Goal: Find contact information: Find contact information

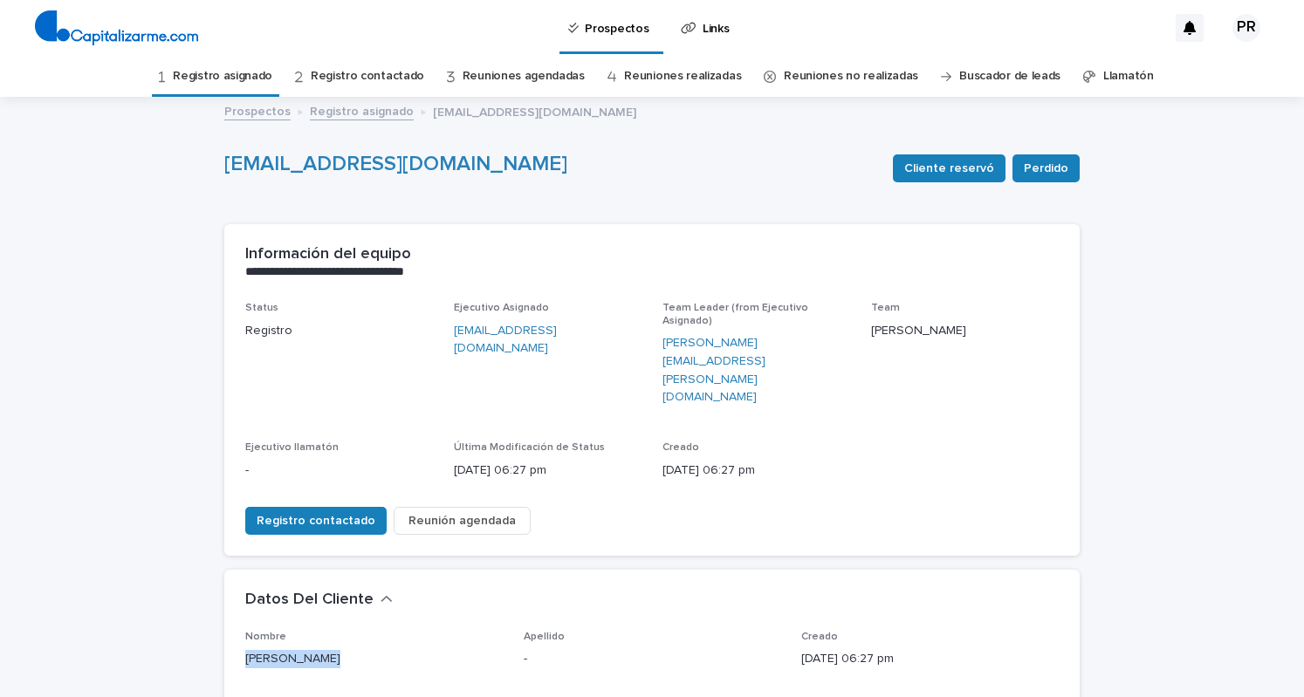
scroll to position [56, 0]
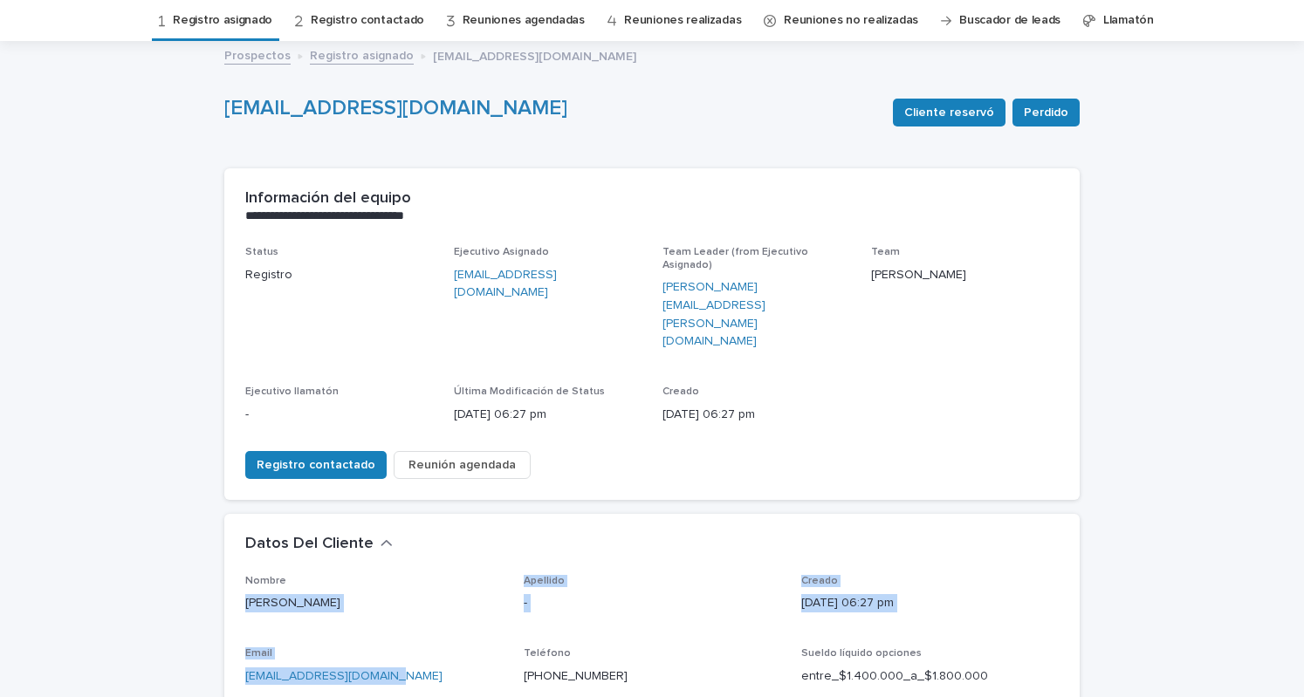
drag, startPoint x: 386, startPoint y: 607, endPoint x: 216, endPoint y: 566, distance: 174.0
click at [216, 566] on div "**********" at bounding box center [652, 675] width 873 height 1264
click at [382, 668] on p "[EMAIL_ADDRESS][DOMAIN_NAME]" at bounding box center [373, 677] width 257 height 18
drag, startPoint x: 384, startPoint y: 606, endPoint x: 234, endPoint y: 610, distance: 150.2
click at [245, 668] on p "[EMAIL_ADDRESS][DOMAIN_NAME]" at bounding box center [373, 677] width 257 height 18
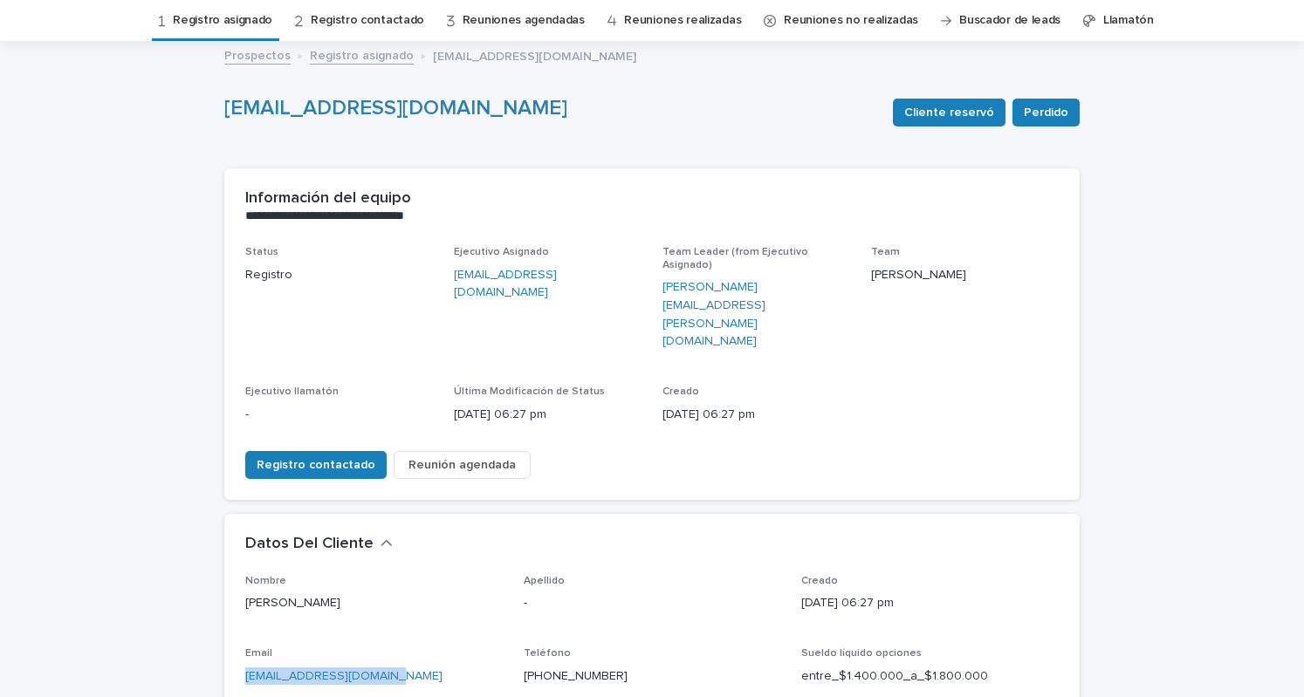
copy link "[EMAIL_ADDRESS][DOMAIN_NAME]"
drag, startPoint x: 618, startPoint y: 597, endPoint x: 522, endPoint y: 606, distance: 96.4
click at [524, 664] on div "[PHONE_NUMBER]" at bounding box center [652, 675] width 257 height 22
copy link "56998822928"
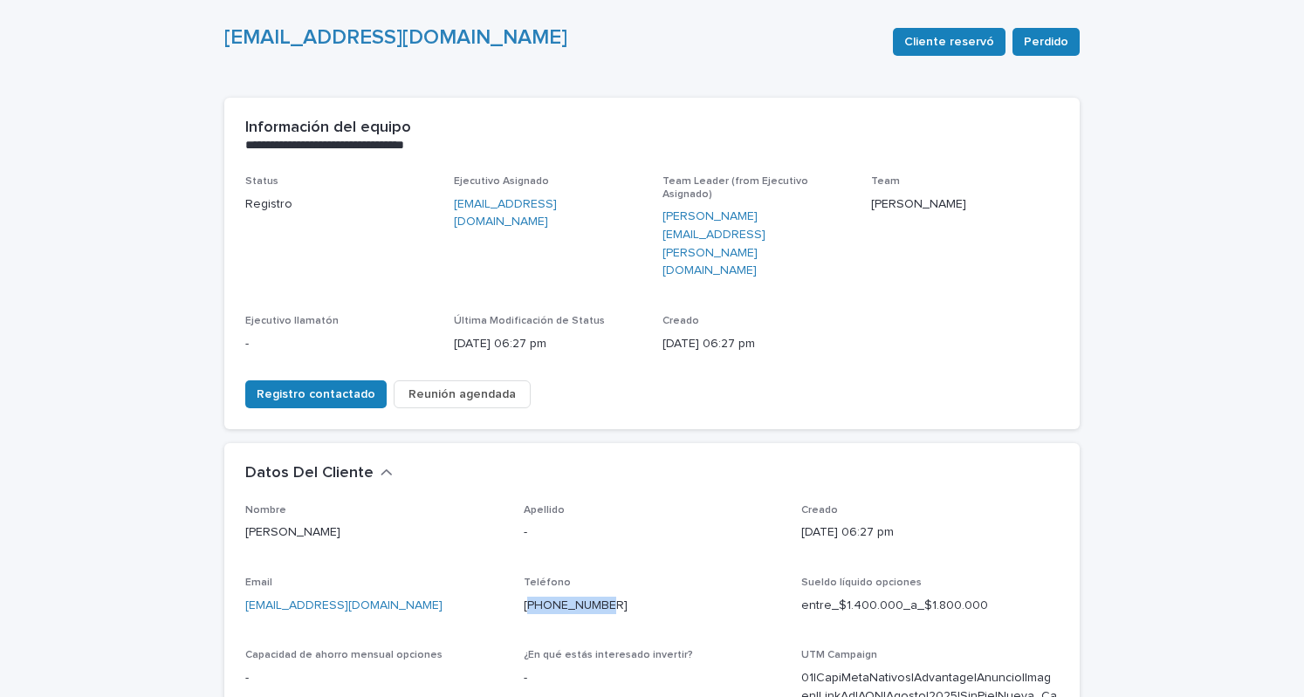
scroll to position [143, 0]
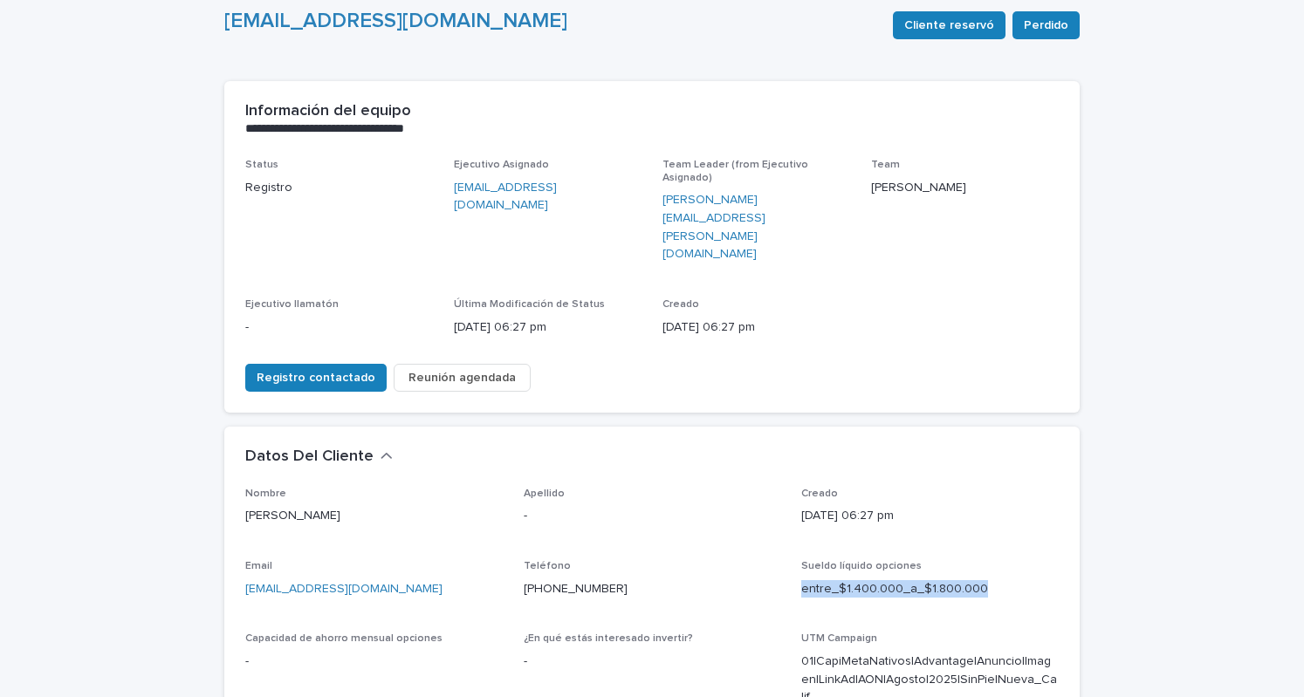
drag, startPoint x: 798, startPoint y: 525, endPoint x: 975, endPoint y: 515, distance: 177.4
click at [975, 580] on p "entre_$1.400.000_a_$1.800.000" at bounding box center [929, 589] width 257 height 18
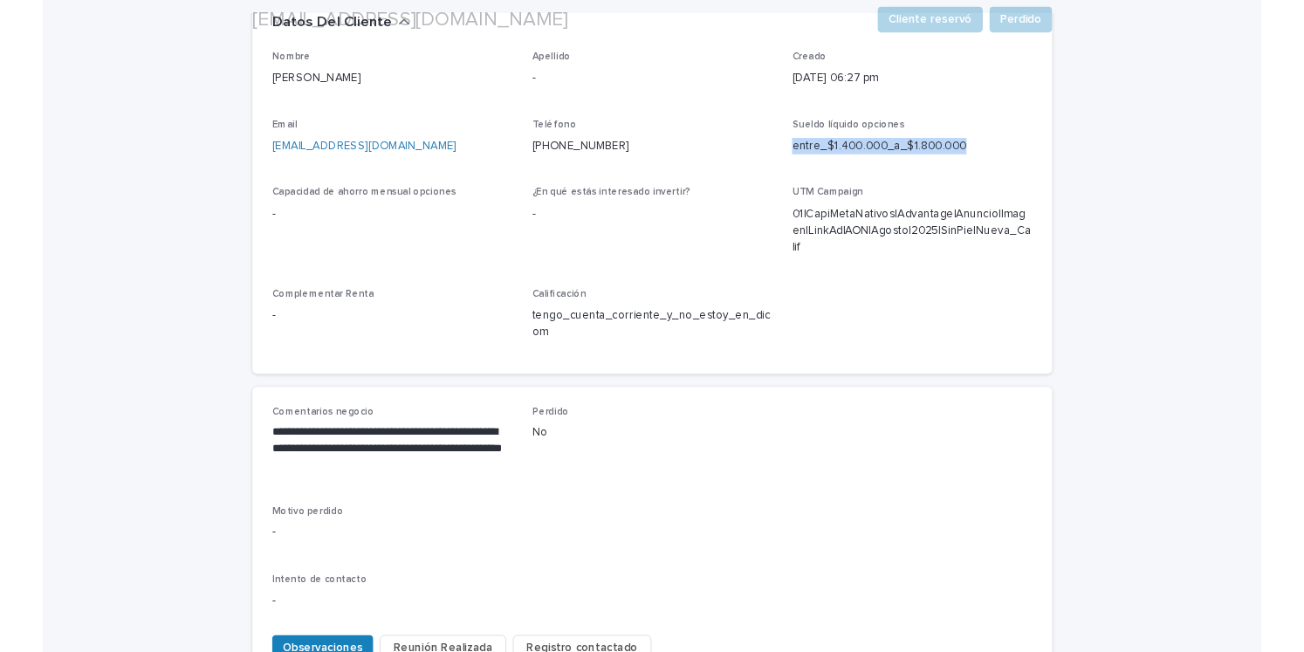
scroll to position [580, 0]
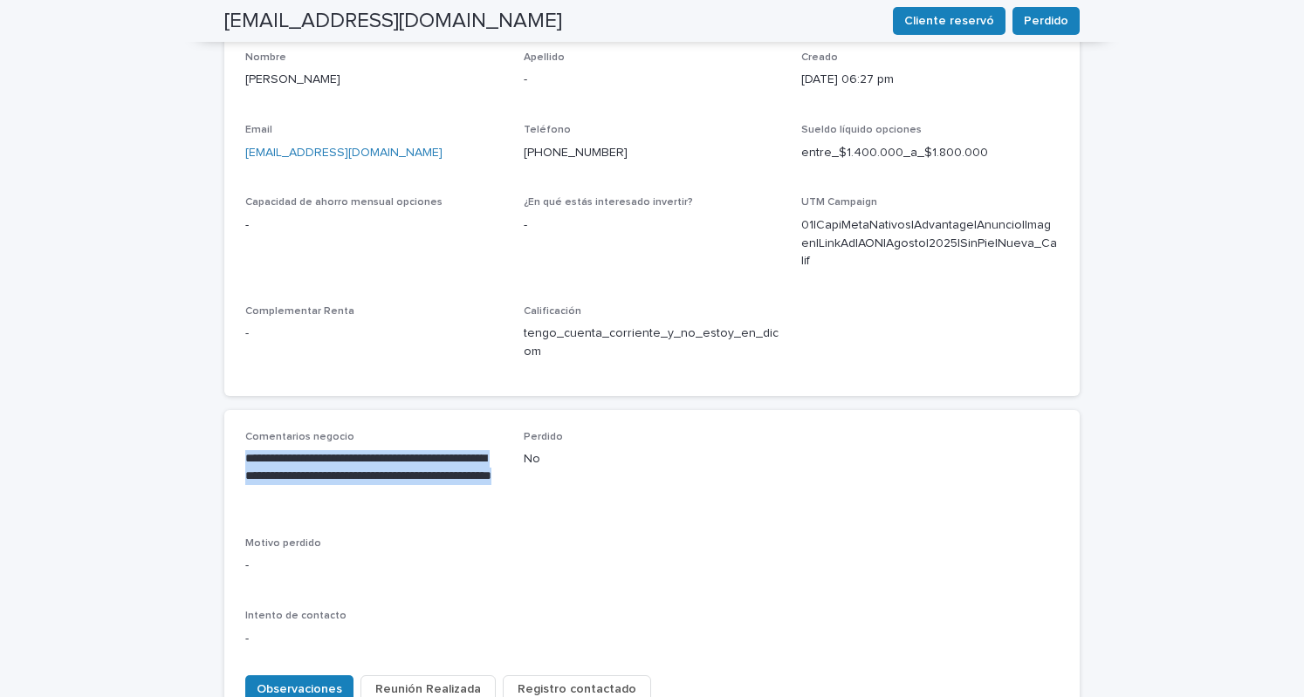
drag, startPoint x: 239, startPoint y: 370, endPoint x: 384, endPoint y: 416, distance: 152.1
click at [384, 450] on p "**********" at bounding box center [373, 476] width 257 height 52
copy p "**********"
